Goal: Book appointment/travel/reservation

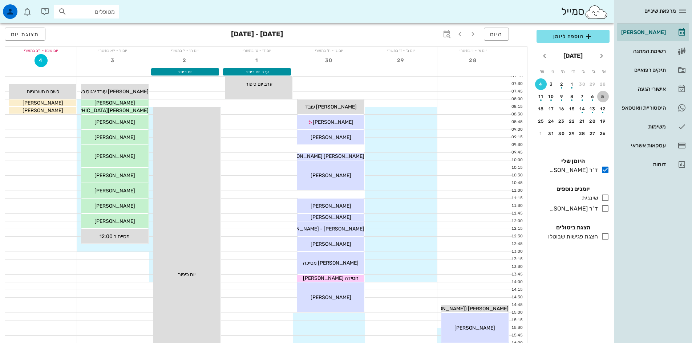
click at [601, 97] on div "5" at bounding box center [603, 96] width 12 height 5
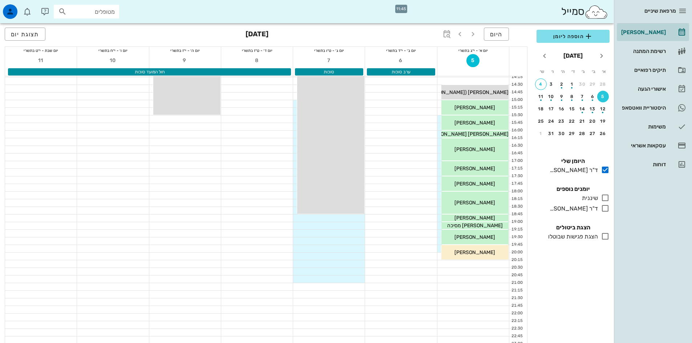
scroll to position [218, 0]
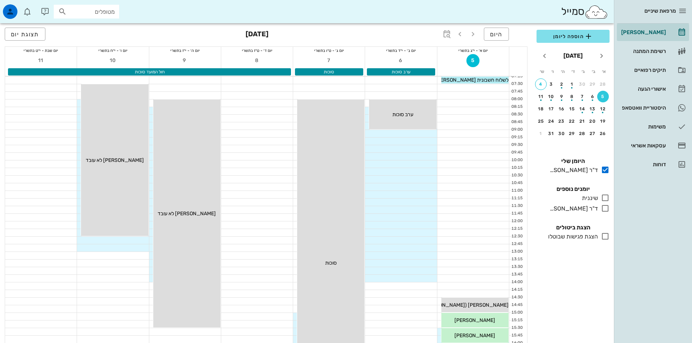
scroll to position [218, 0]
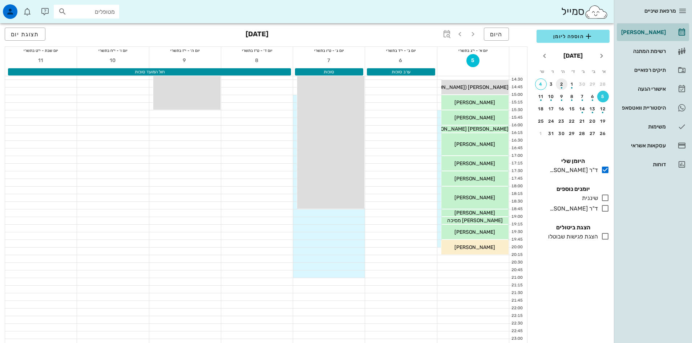
drag, startPoint x: 648, startPoint y: 32, endPoint x: 566, endPoint y: 81, distance: 94.8
click at [648, 32] on div "[PERSON_NAME]" at bounding box center [643, 32] width 46 height 6
